Goal: Find contact information: Find contact information

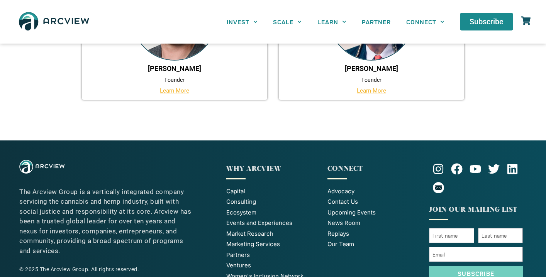
scroll to position [691, 0]
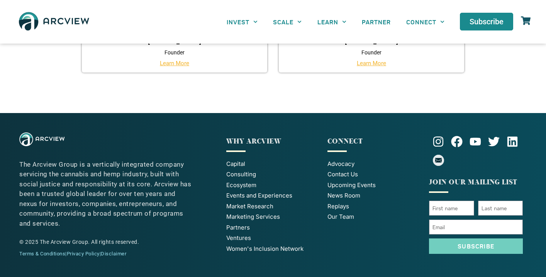
click at [437, 161] on icon at bounding box center [438, 160] width 7 height 3
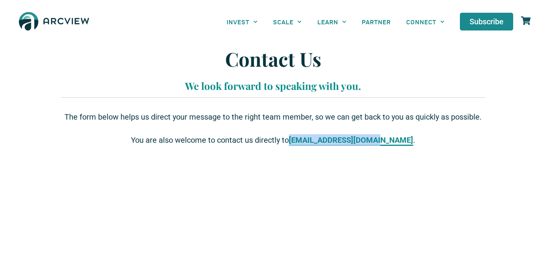
drag, startPoint x: 394, startPoint y: 139, endPoint x: 310, endPoint y: 144, distance: 83.9
click at [310, 144] on p "You are also welcome to contact us directly to info@arcviewgroup.com ." at bounding box center [272, 140] width 417 height 12
click at [381, 22] on link "PARTNER" at bounding box center [376, 21] width 44 height 17
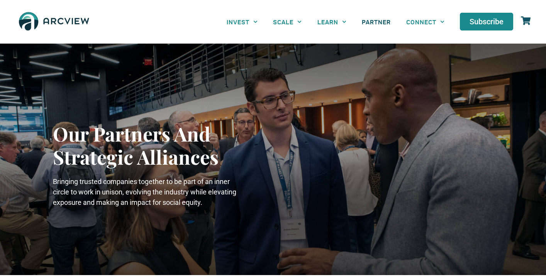
click at [68, 15] on img at bounding box center [53, 22] width 77 height 28
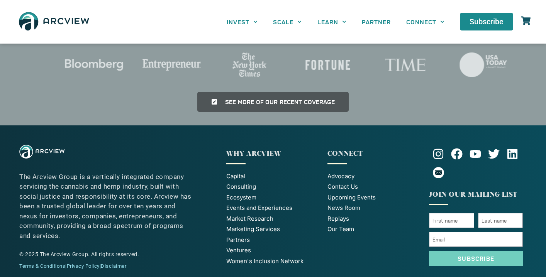
scroll to position [1805, 0]
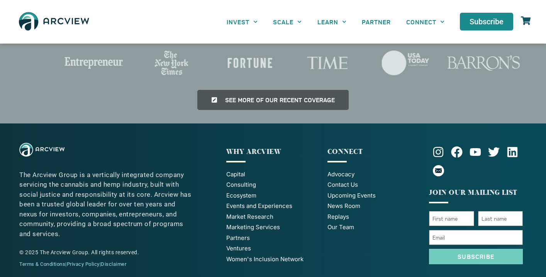
click at [339, 223] on span "Our Team" at bounding box center [340, 227] width 27 height 9
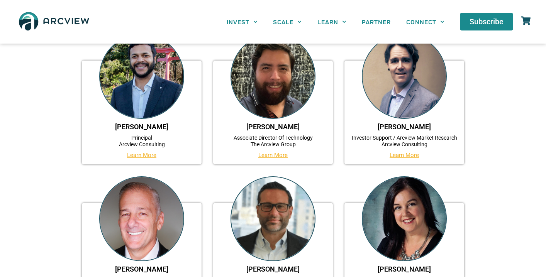
scroll to position [69, 0]
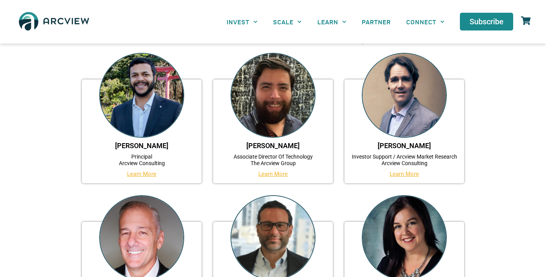
click at [422, 127] on img at bounding box center [404, 95] width 85 height 85
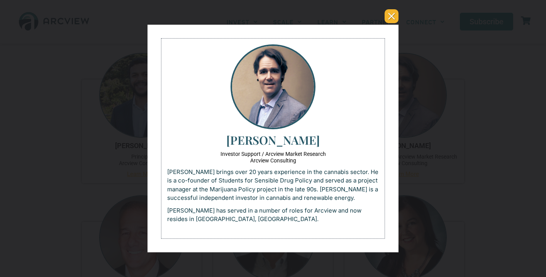
scroll to position [0, 0]
click at [390, 19] on button "You can close this modal content with the ESC key" at bounding box center [392, 16] width 14 height 14
